Goal: Task Accomplishment & Management: Manage account settings

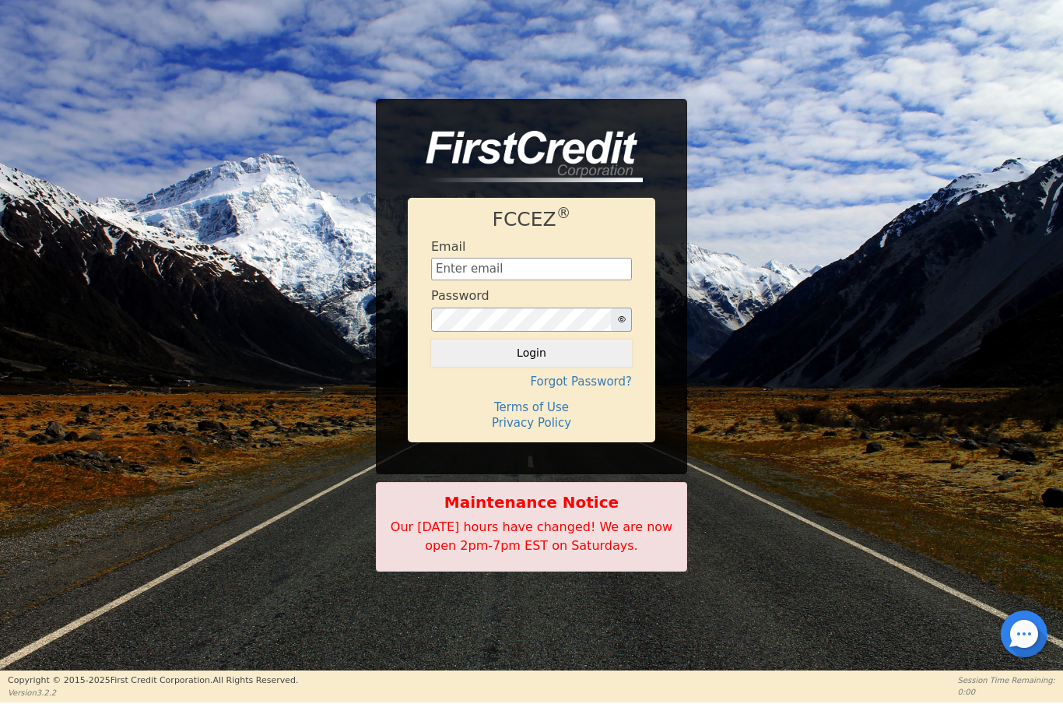
click at [526, 258] on input "text" at bounding box center [531, 269] width 201 height 23
type input "[EMAIL_ADDRESS][DOMAIN_NAME]"
click at [577, 358] on button "Login" at bounding box center [531, 352] width 201 height 26
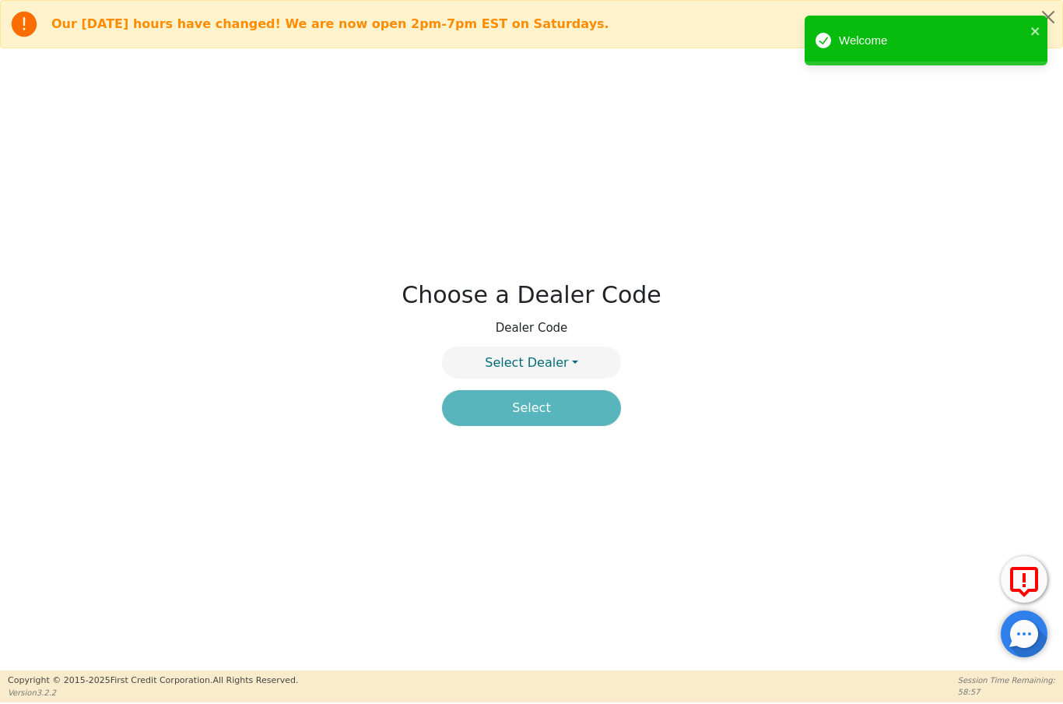
click at [570, 364] on button "Select Dealer" at bounding box center [531, 362] width 179 height 32
click at [560, 406] on link "4394A" at bounding box center [531, 399] width 177 height 21
click at [569, 414] on button "Select" at bounding box center [531, 408] width 179 height 36
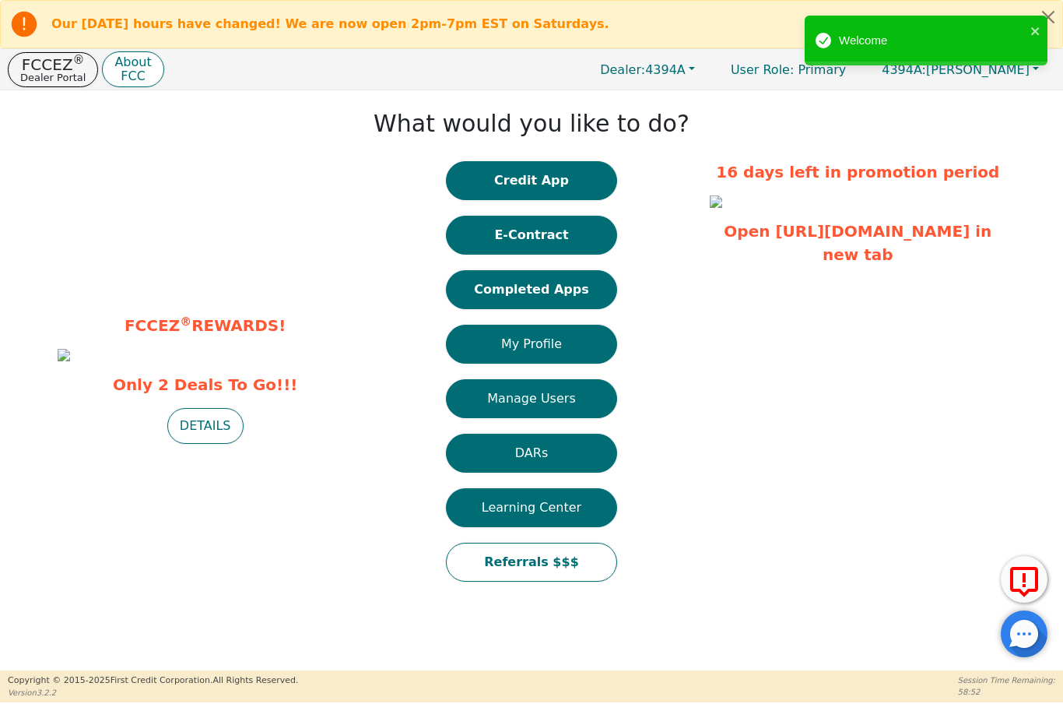
click at [581, 296] on button "Completed Apps" at bounding box center [531, 289] width 171 height 39
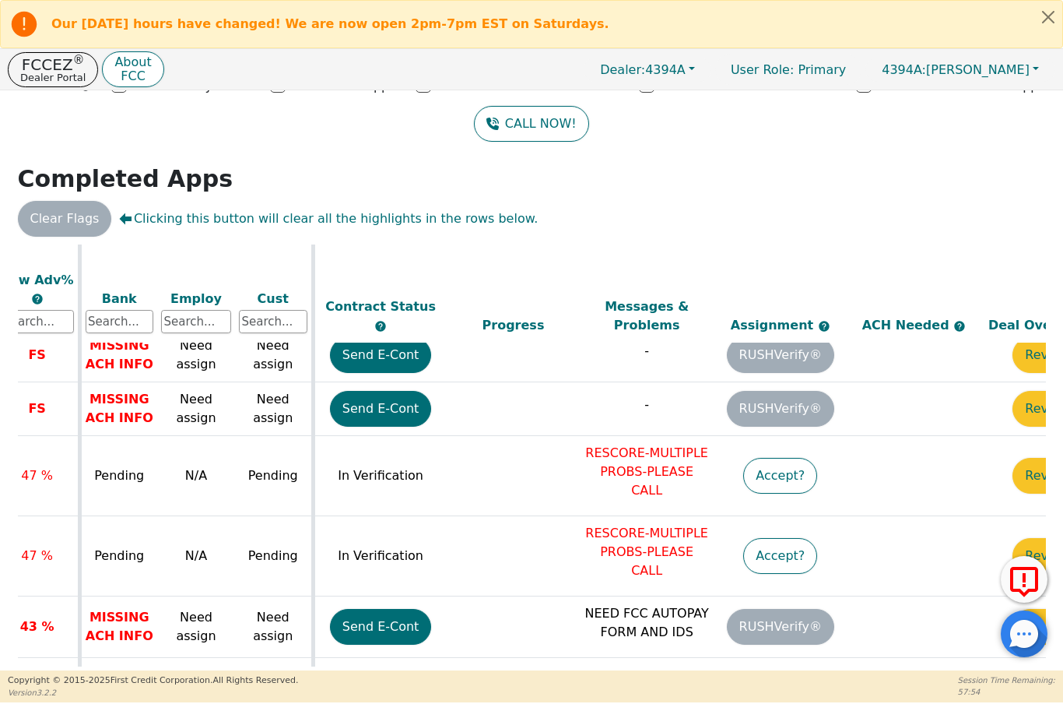
scroll to position [869, 602]
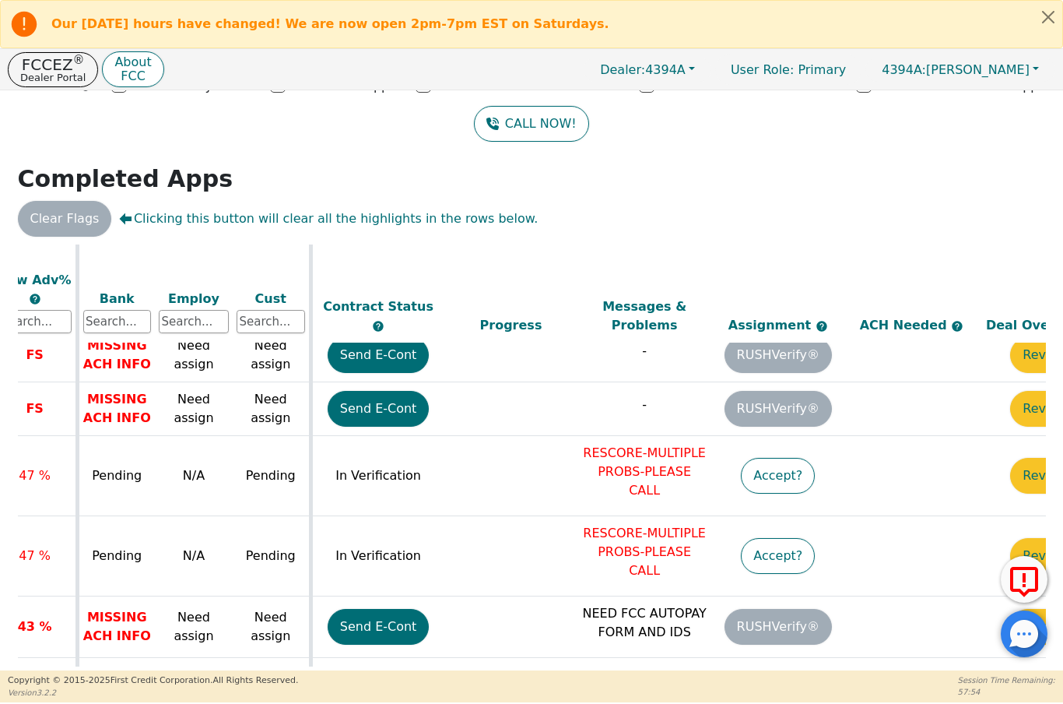
click at [643, 524] on p "RESCORE-MULTIPLE PROBS-PLEASE CALL" at bounding box center [644, 552] width 126 height 56
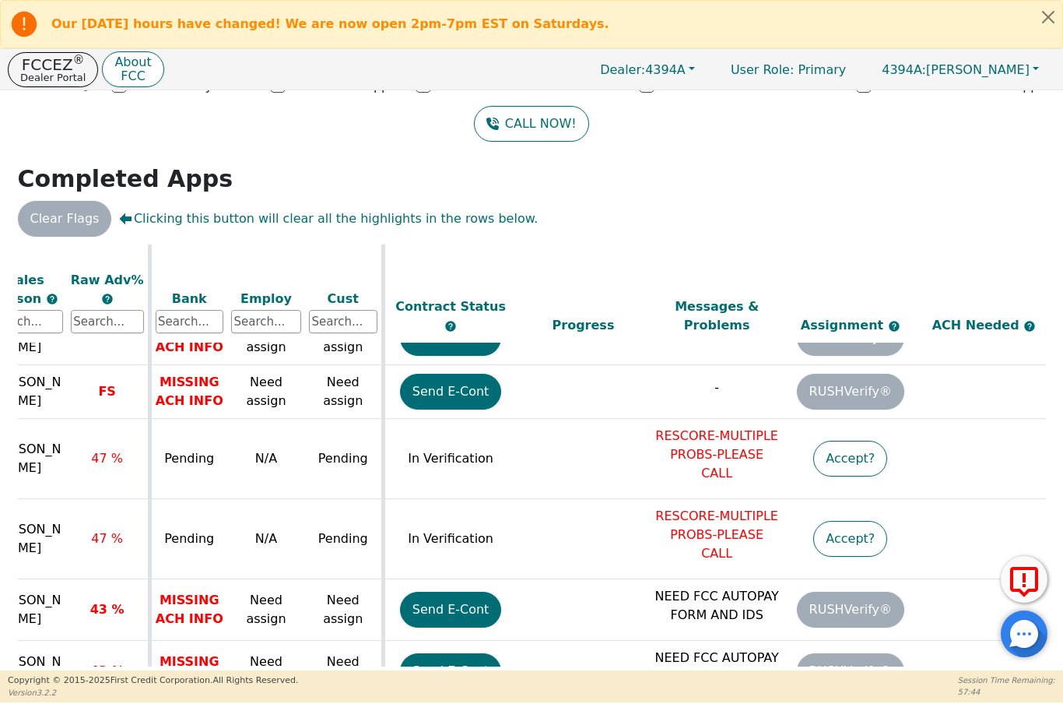
scroll to position [0, 0]
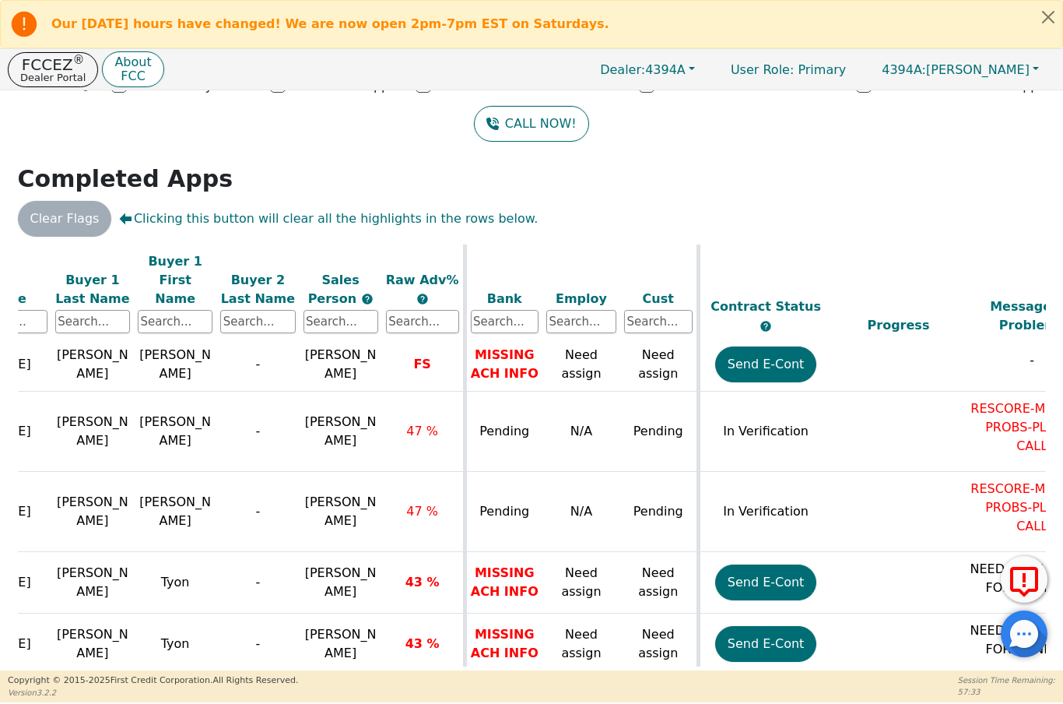
click at [430, 504] on span "47 %" at bounding box center [422, 511] width 32 height 15
click at [416, 504] on span "47 %" at bounding box center [422, 511] width 32 height 15
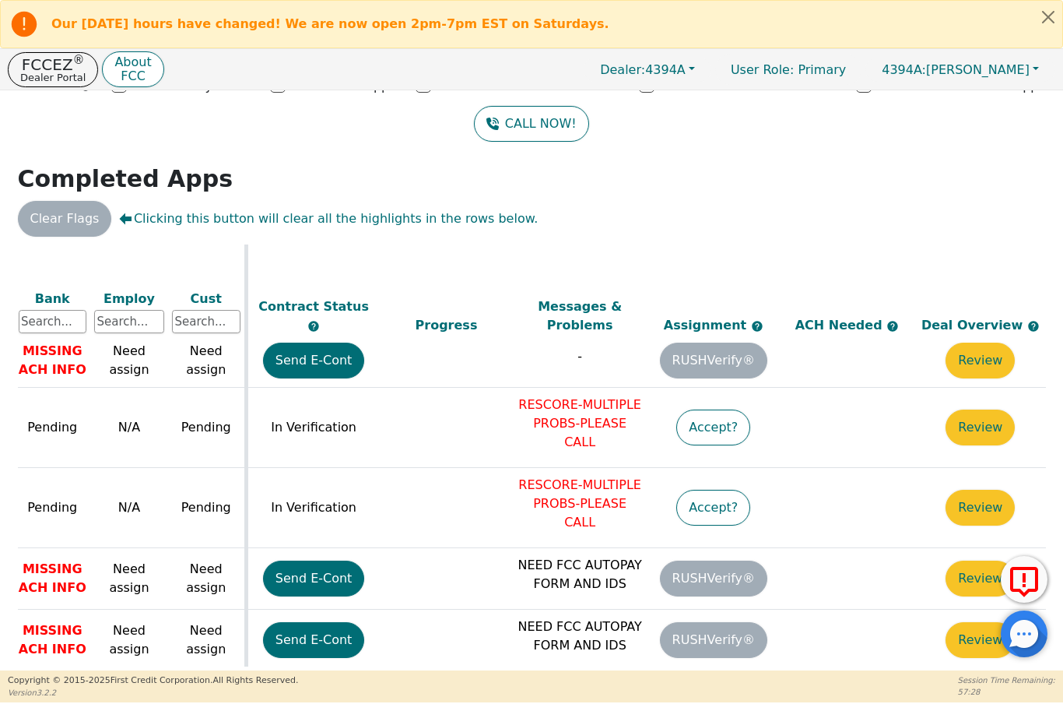
scroll to position [918, 668]
click at [591, 475] on p "RESCORE-MULTIPLE PROBS-PLEASE CALL" at bounding box center [578, 503] width 126 height 56
click at [560, 475] on p "RESCORE-MULTIPLE PROBS-PLEASE CALL" at bounding box center [578, 503] width 126 height 56
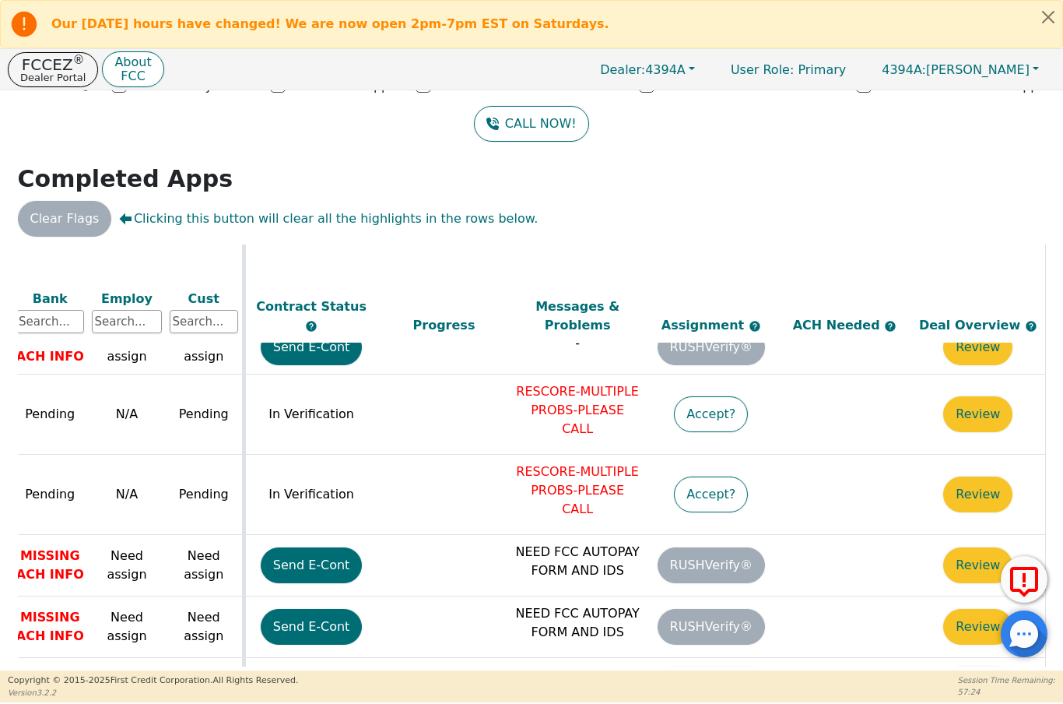
scroll to position [944, 669]
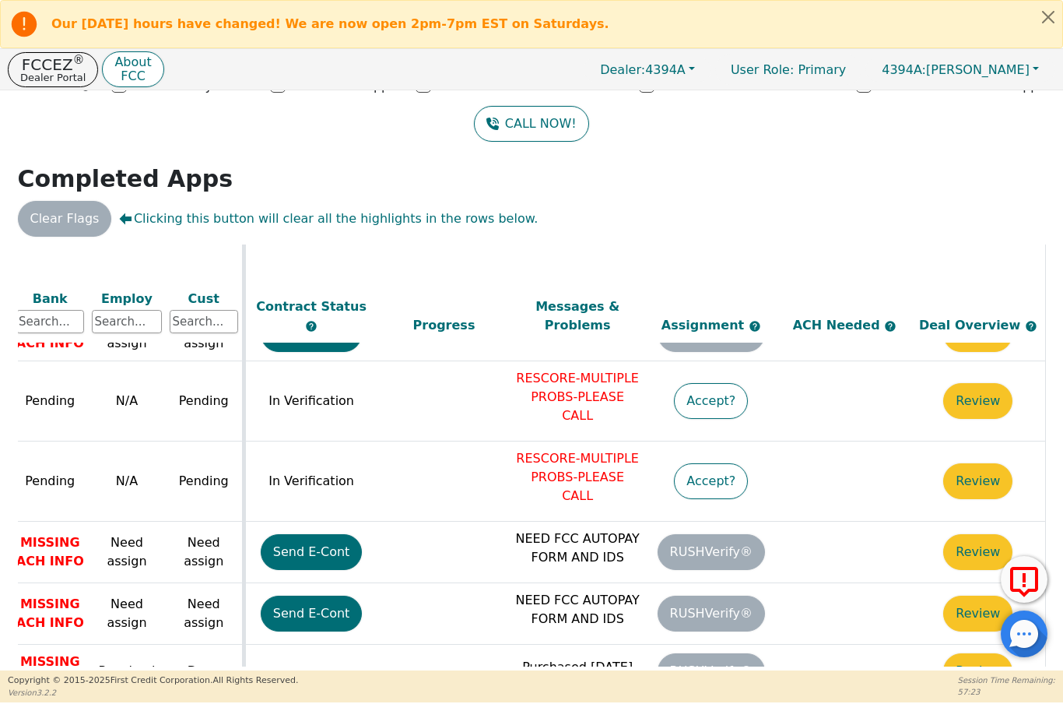
click at [980, 463] on button "Review" at bounding box center [977, 481] width 69 height 36
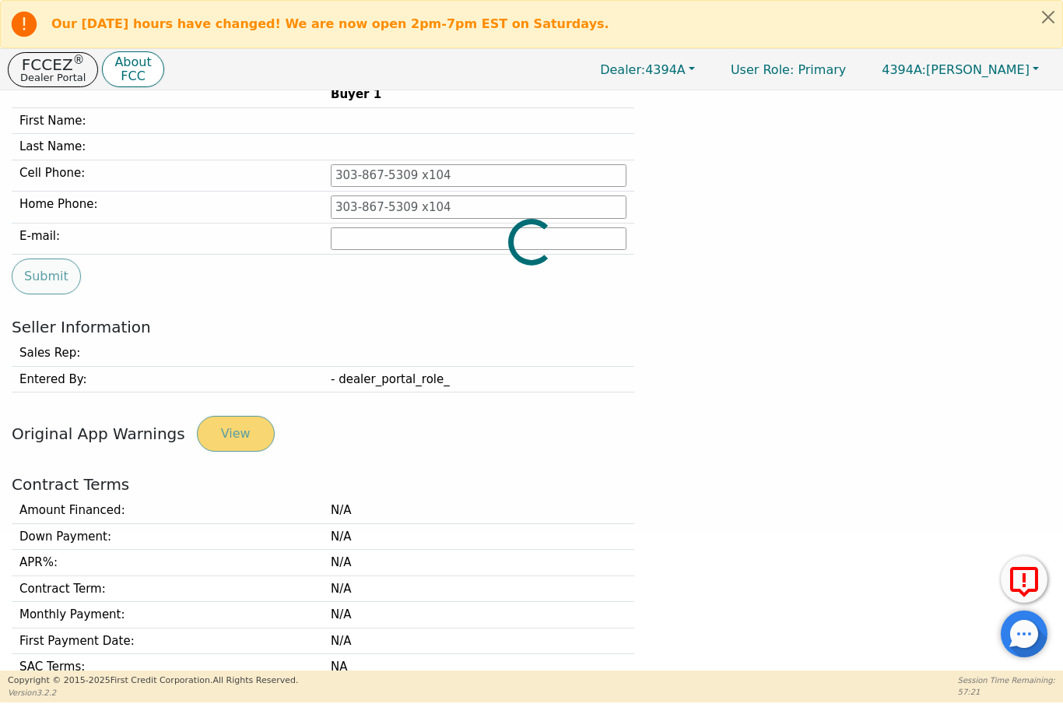
type input "[PHONE_NUMBER]"
type input "[EMAIL_ADDRESS][DOMAIN_NAME]"
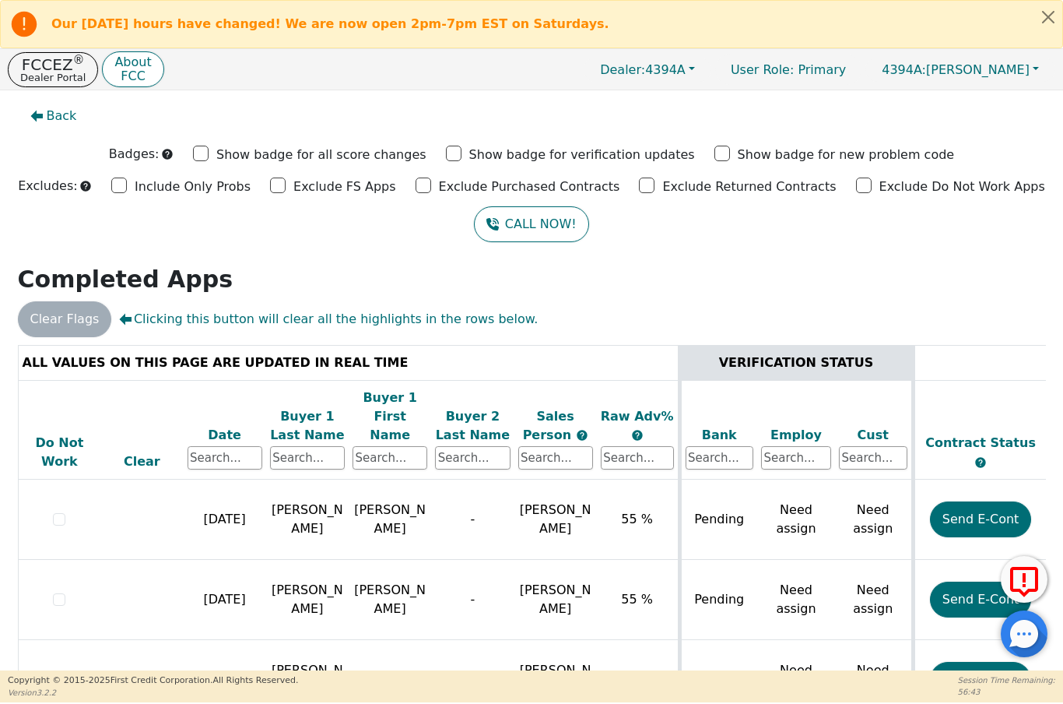
click at [43, 72] on p "Dealer Portal" at bounding box center [52, 77] width 65 height 10
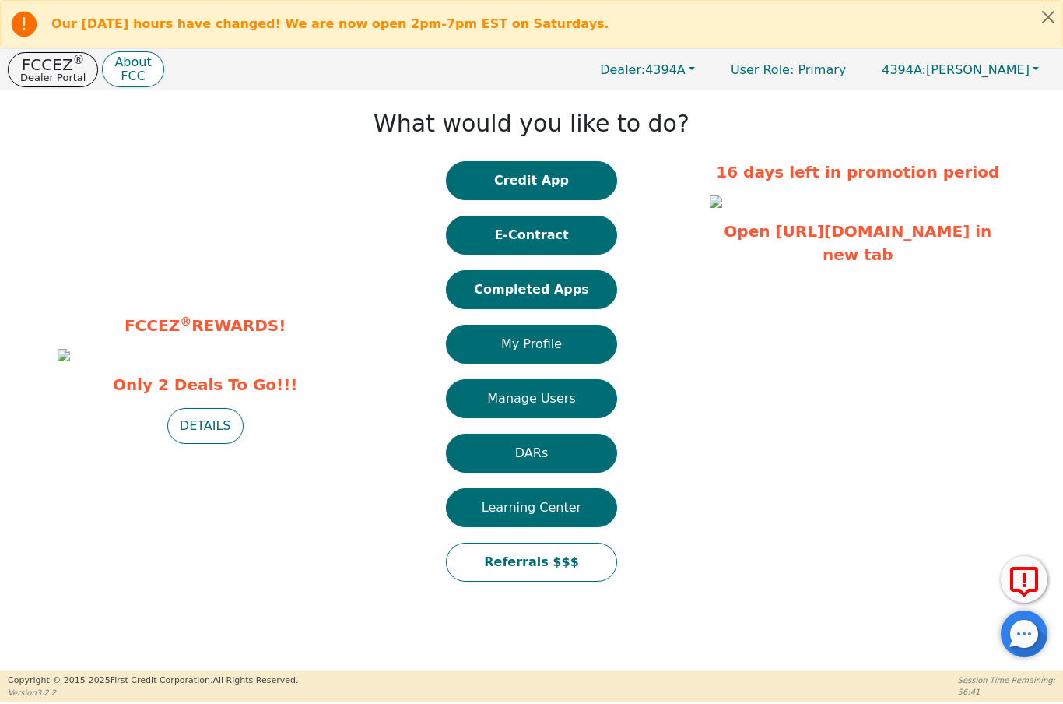
click at [563, 300] on button "Completed Apps" at bounding box center [531, 289] width 171 height 39
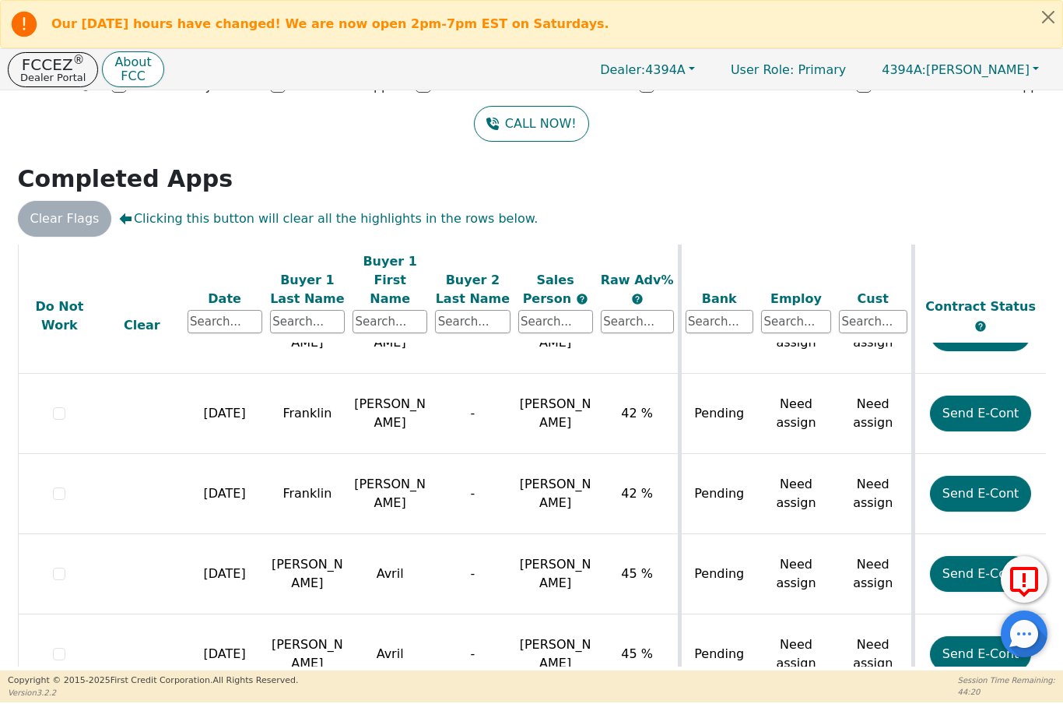
scroll to position [2114, -1]
